Goal: Transaction & Acquisition: Purchase product/service

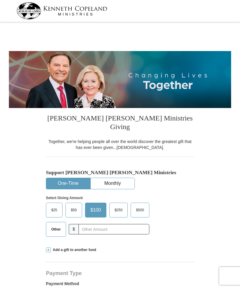
select select "IN"
click at [58, 225] on span "Other" at bounding box center [55, 229] width 15 height 9
click at [0, 0] on input "Other" at bounding box center [0, 0] width 0 height 0
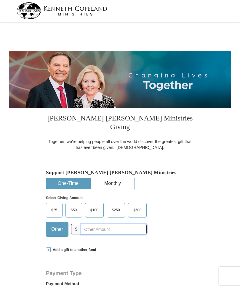
scroll to position [28, 0]
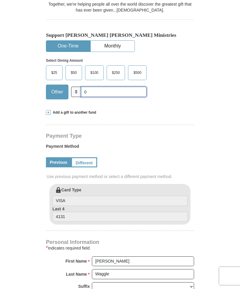
type input "0"
click at [70, 110] on span "Add a gift to another fund" at bounding box center [74, 112] width 46 height 5
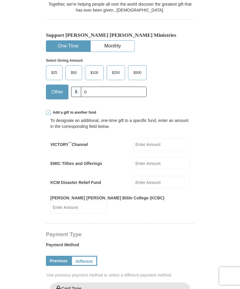
scroll to position [138, 0]
click at [152, 156] on input "EMIC Tithes and Offerings" at bounding box center [161, 162] width 57 height 13
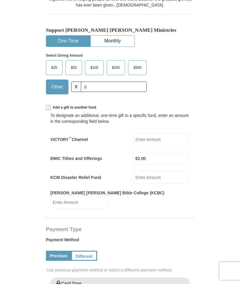
type input "62.00"
click at [87, 87] on input "0" at bounding box center [114, 92] width 66 height 10
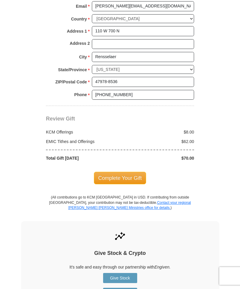
scroll to position [528, 0]
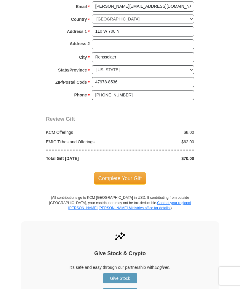
type input "08.00"
click at [119, 172] on span "Complete Your Gift" at bounding box center [120, 178] width 52 height 12
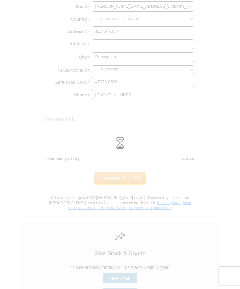
scroll to position [528, 0]
